Goal: Information Seeking & Learning: Learn about a topic

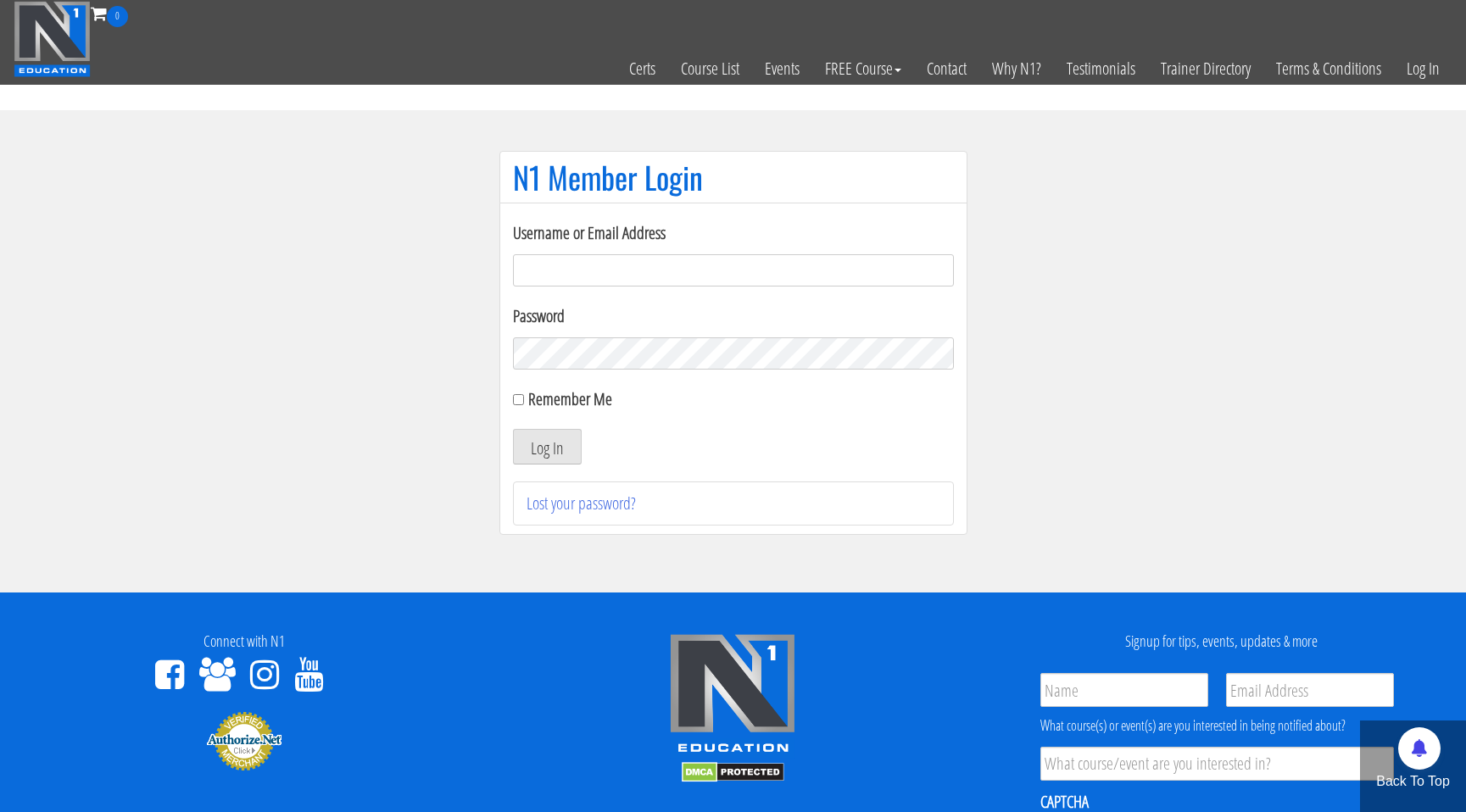
type input "njoseph.inbox@gmail.com"
click at [544, 445] on button "Log In" at bounding box center [547, 446] width 69 height 36
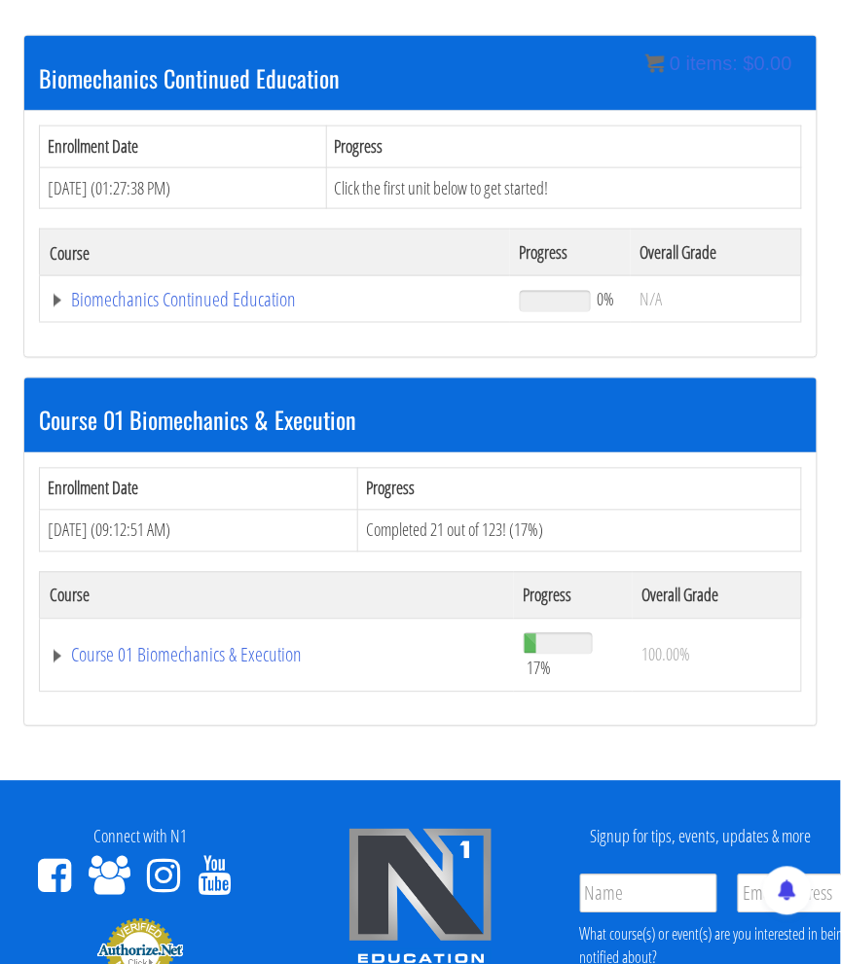
scroll to position [289, 0]
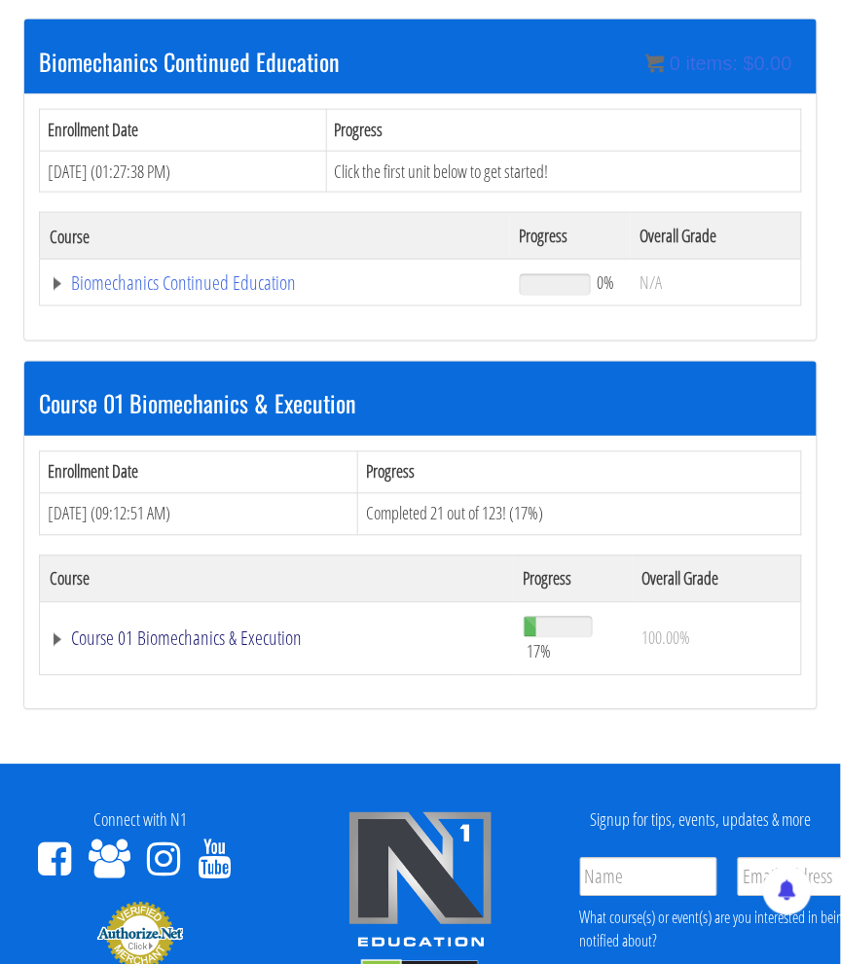
click at [90, 293] on link "Course 01 Biomechanics & Execution" at bounding box center [275, 282] width 451 height 19
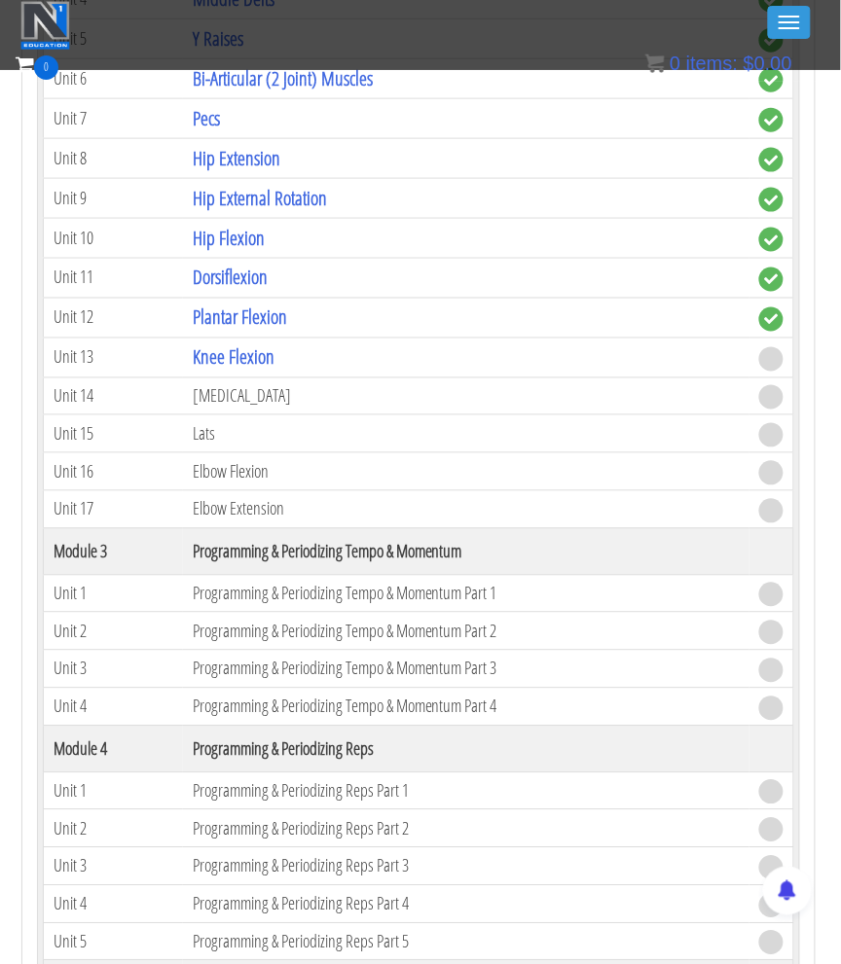
scroll to position [1372, 2]
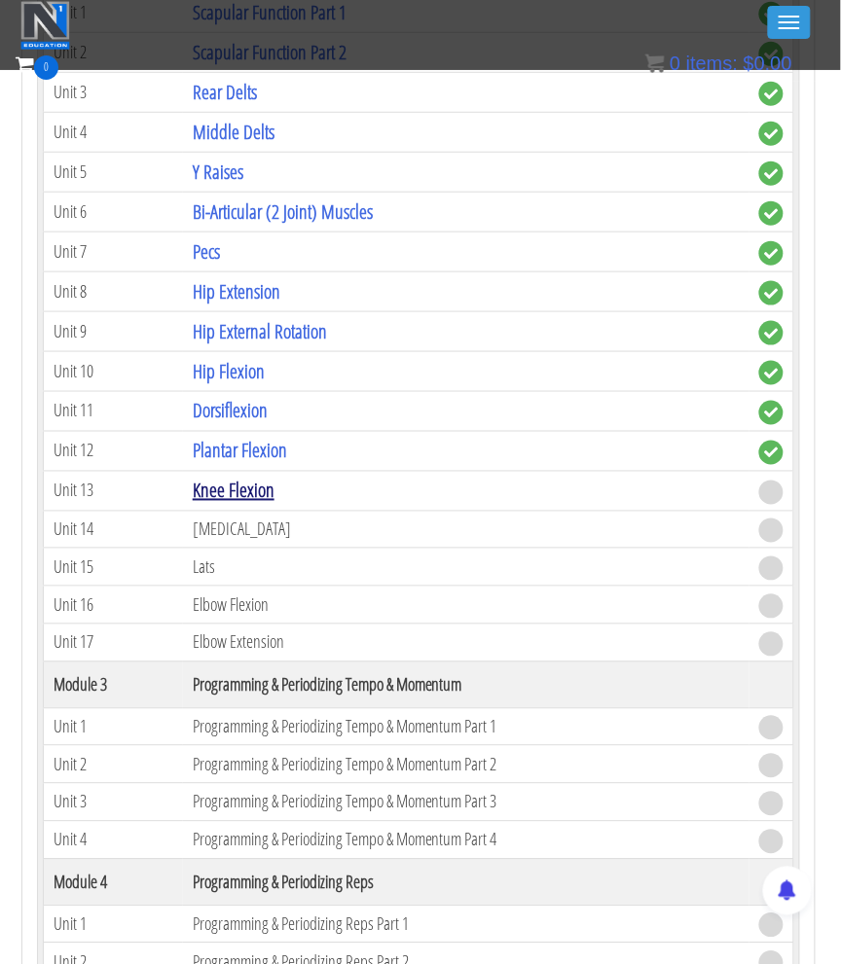
click at [216, 478] on link "Knee Flexion" at bounding box center [234, 491] width 82 height 26
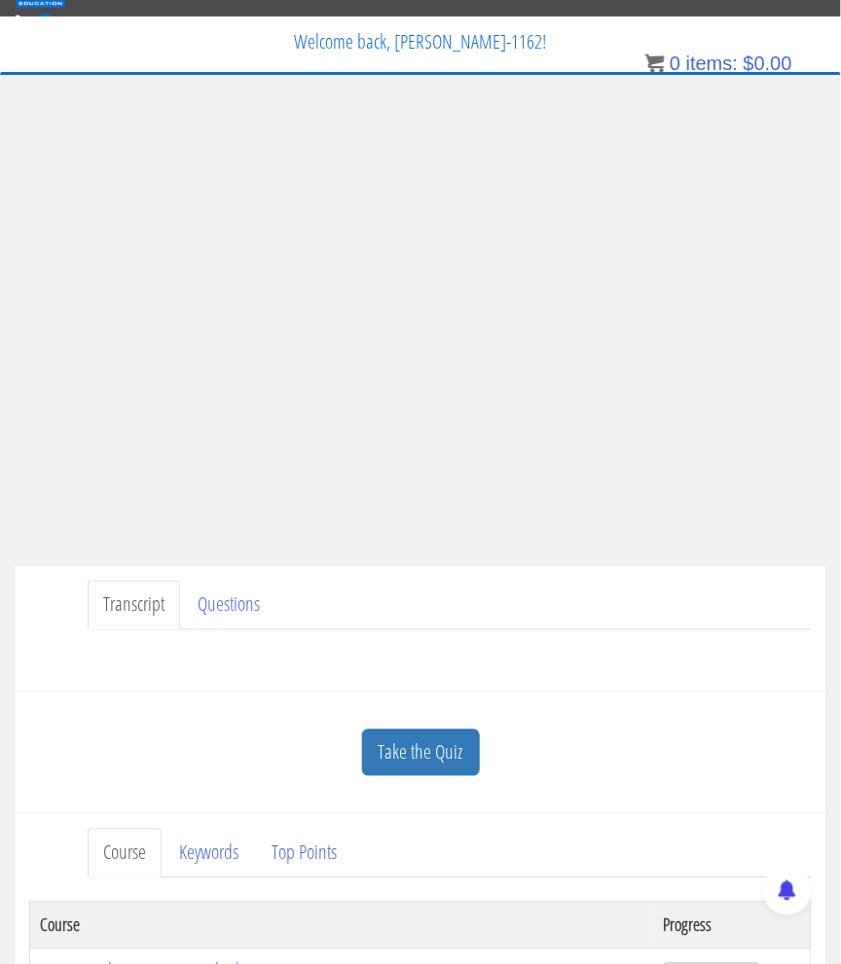
scroll to position [42, 0]
click at [422, 762] on link "Take the Quiz" at bounding box center [421, 754] width 118 height 48
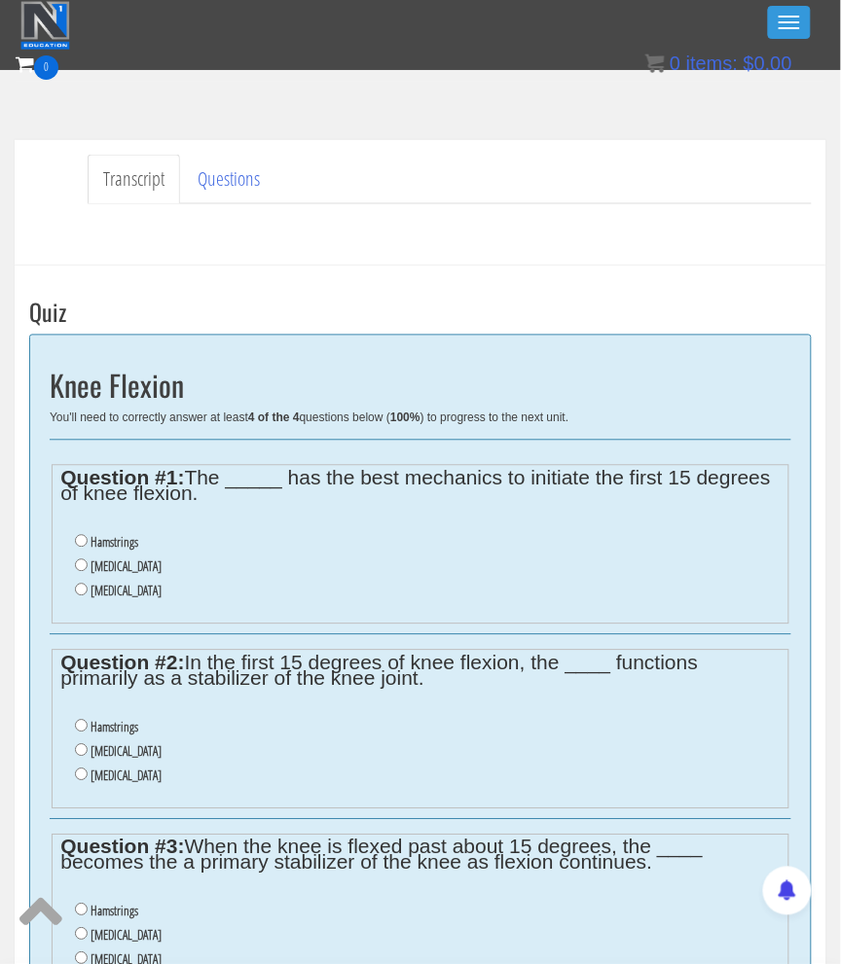
scroll to position [418, 0]
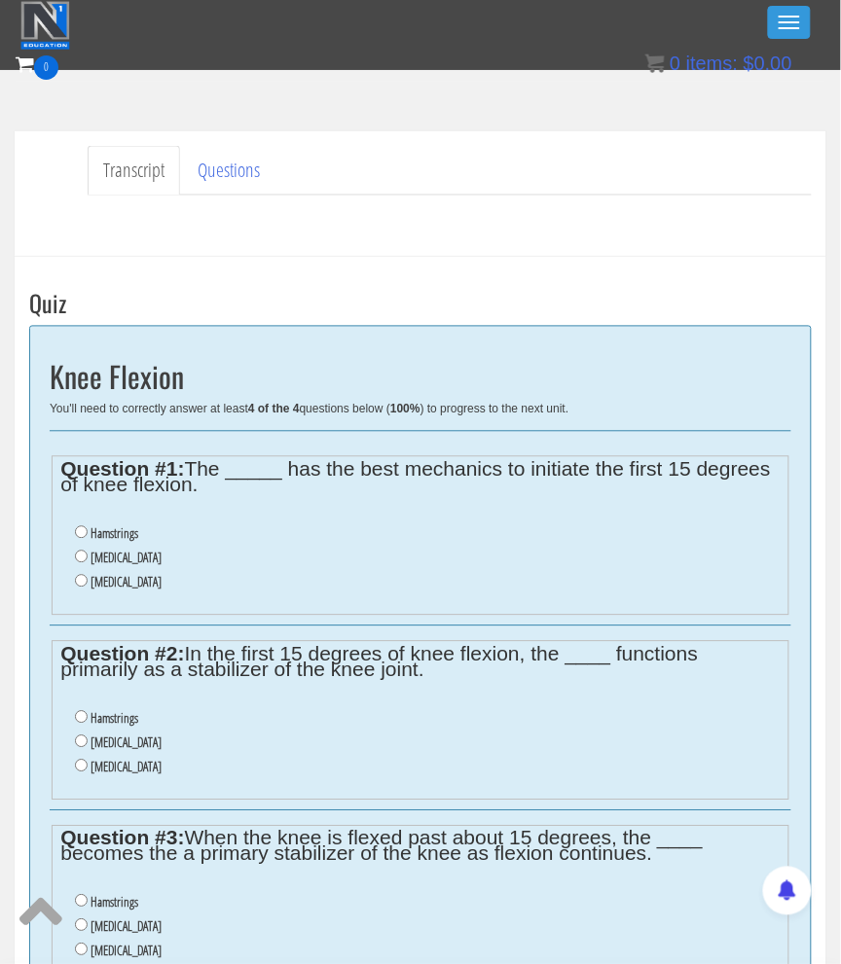
click at [138, 551] on label "Gastrocnemius" at bounding box center [125, 559] width 71 height 16
click at [88, 551] on input "Gastrocnemius" at bounding box center [81, 557] width 13 height 13
radio input "true"
click at [124, 711] on label "Hamstrings" at bounding box center [114, 719] width 48 height 16
click at [88, 711] on input "Hamstrings" at bounding box center [81, 717] width 13 height 13
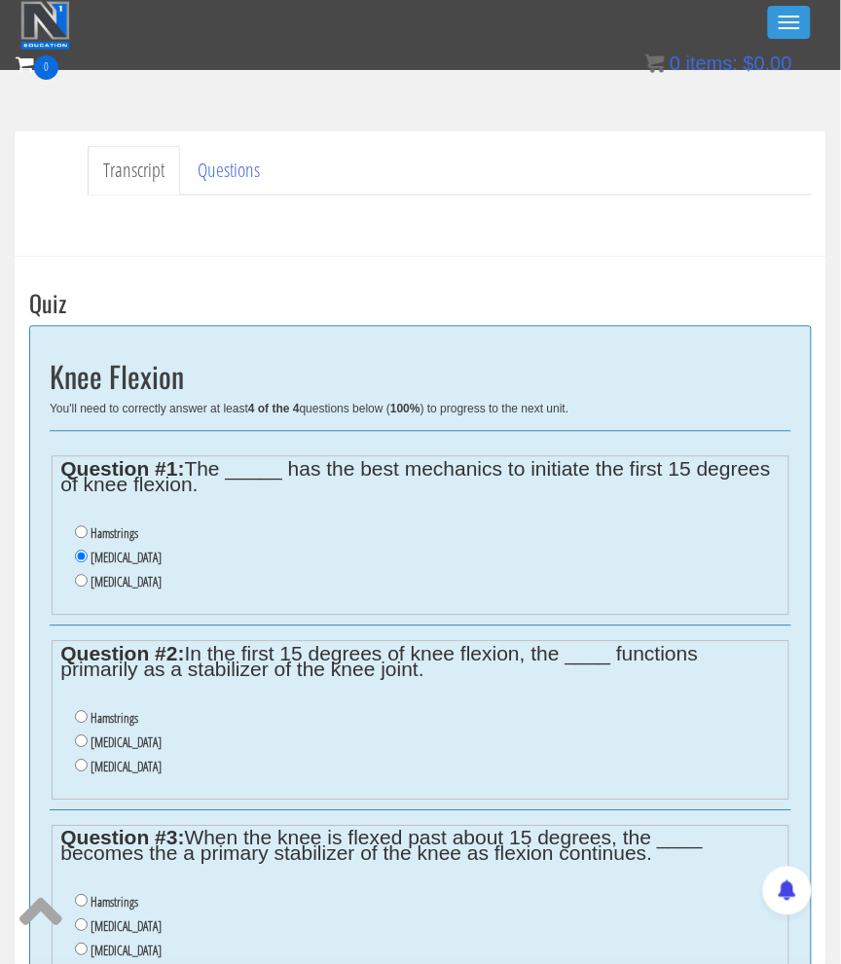
radio input "true"
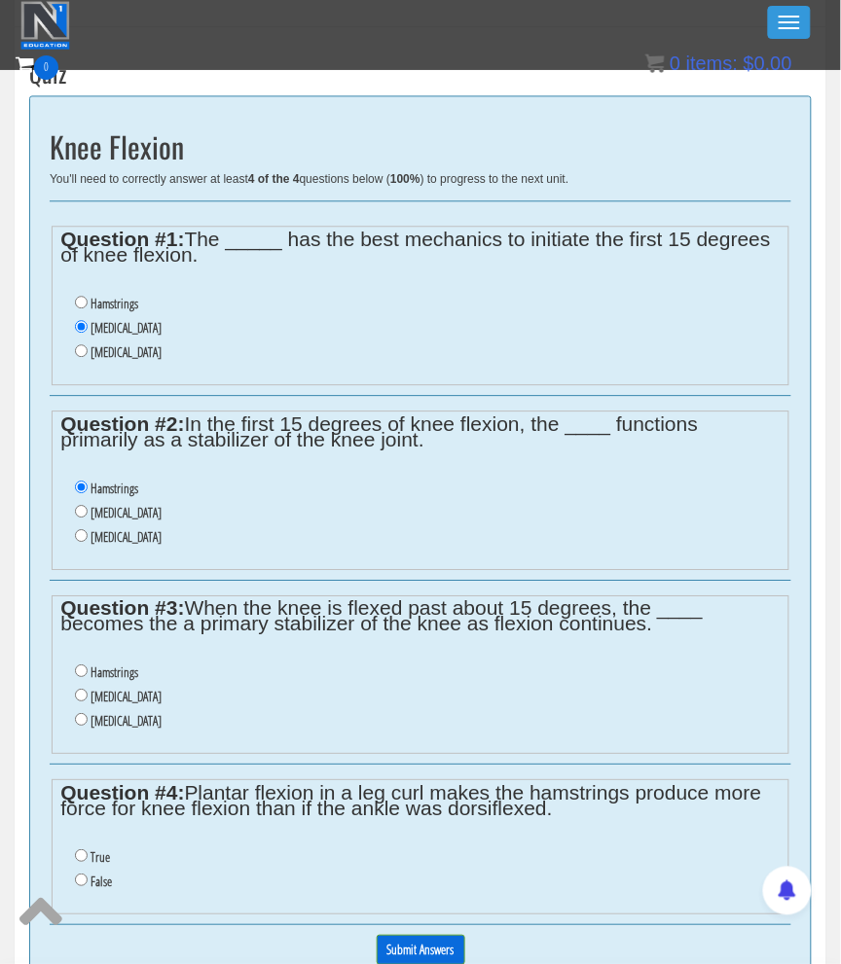
scroll to position [662, 0]
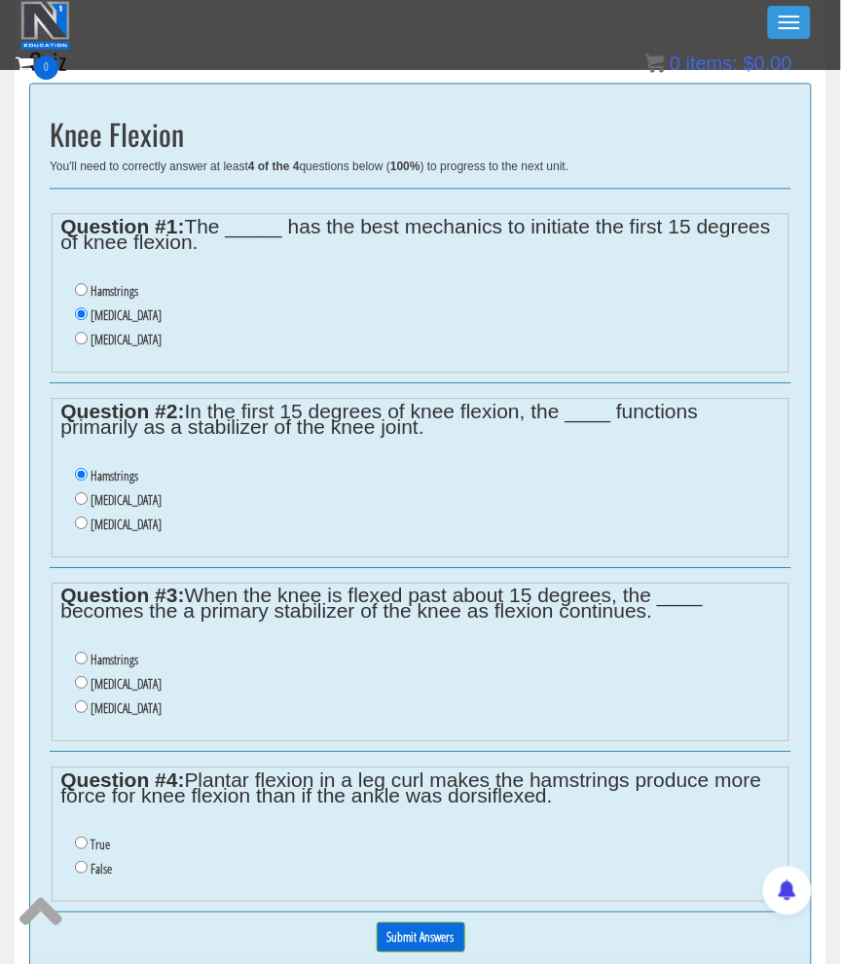
click at [122, 676] on label "Gastrocnemius" at bounding box center [125, 684] width 71 height 16
click at [88, 676] on input "Gastrocnemius" at bounding box center [81, 682] width 13 height 13
radio input "true"
click at [100, 861] on label "False" at bounding box center [100, 869] width 21 height 16
click at [88, 861] on input "False" at bounding box center [81, 867] width 13 height 13
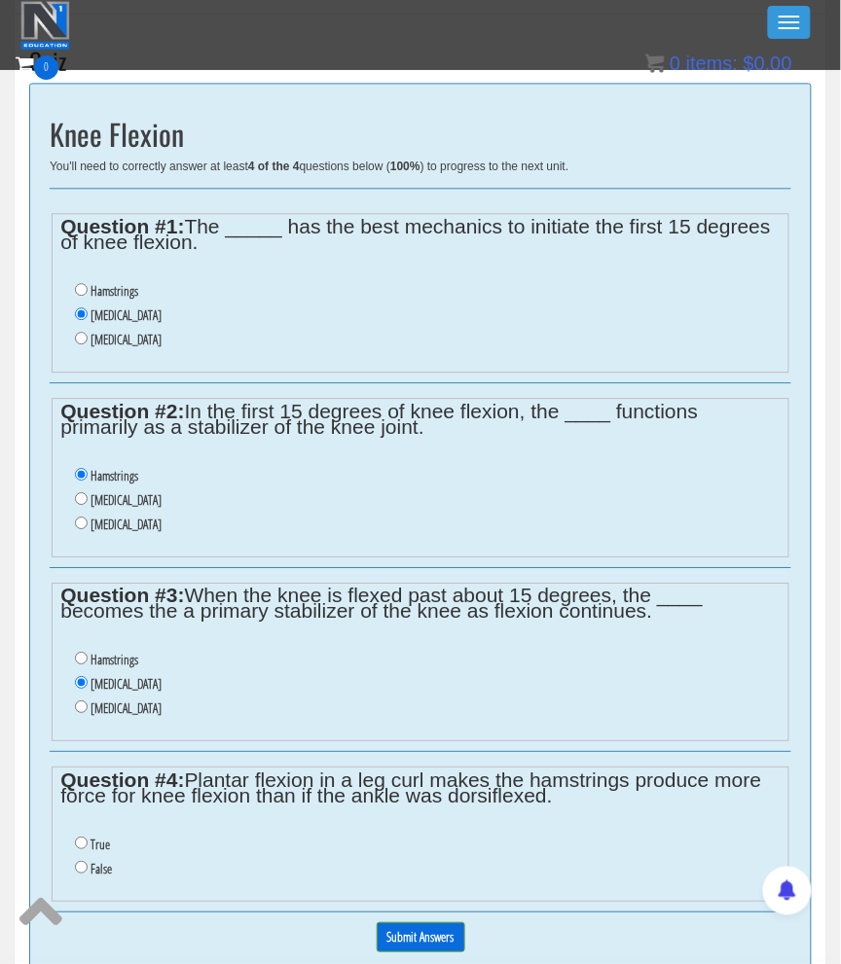
radio input "true"
click at [450, 922] on input "Submit Answers" at bounding box center [421, 937] width 89 height 30
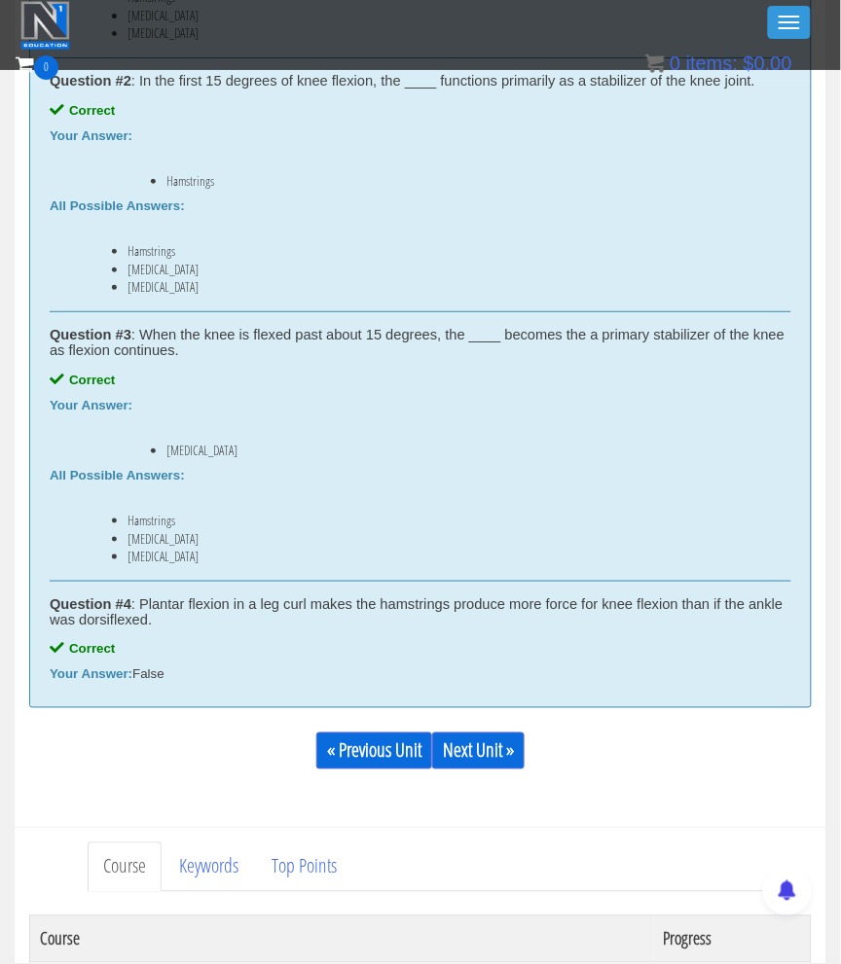
scroll to position [1165, 0]
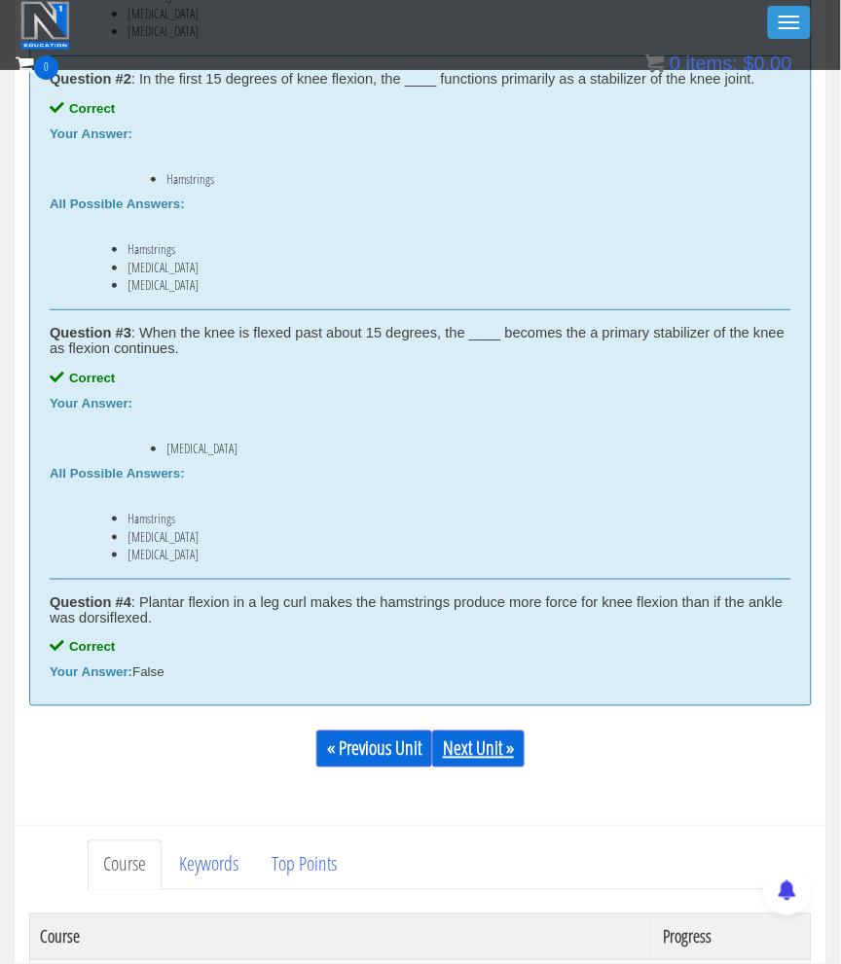
click at [481, 731] on link "Next Unit »" at bounding box center [478, 749] width 92 height 37
